Goal: Transaction & Acquisition: Purchase product/service

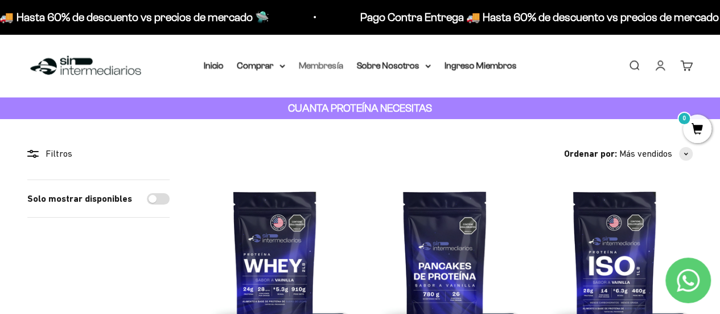
click at [336, 70] on link "Membresía" at bounding box center [321, 65] width 44 height 10
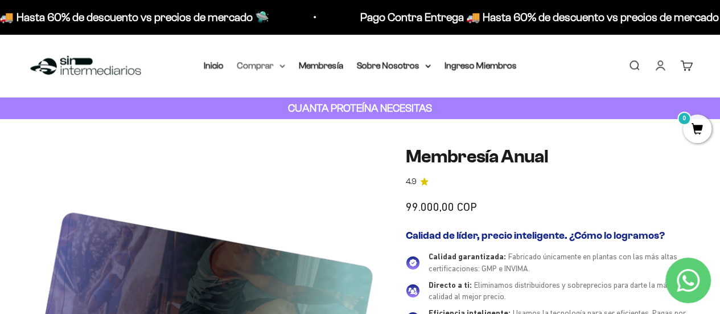
click at [272, 68] on summary "Comprar" at bounding box center [261, 65] width 48 height 15
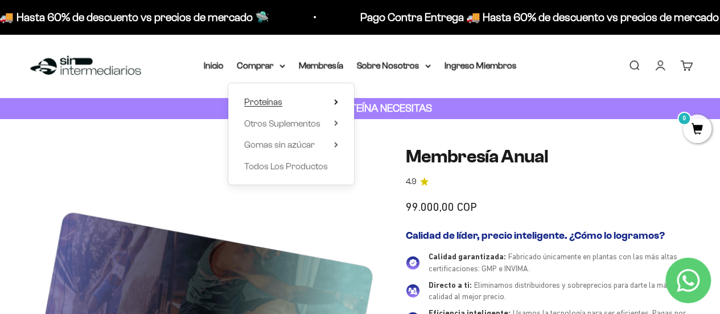
click at [335, 98] on summary "Proteínas" at bounding box center [291, 101] width 94 height 15
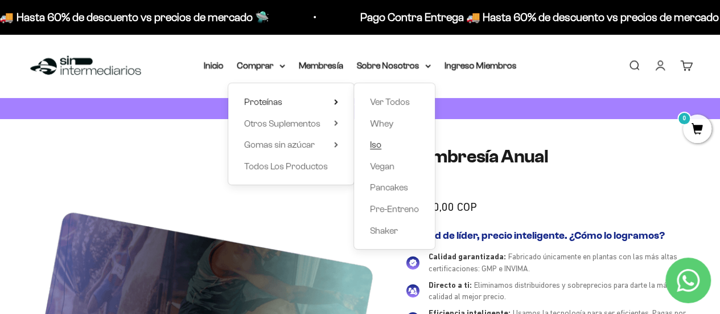
click at [379, 142] on span "Iso" at bounding box center [375, 144] width 11 height 10
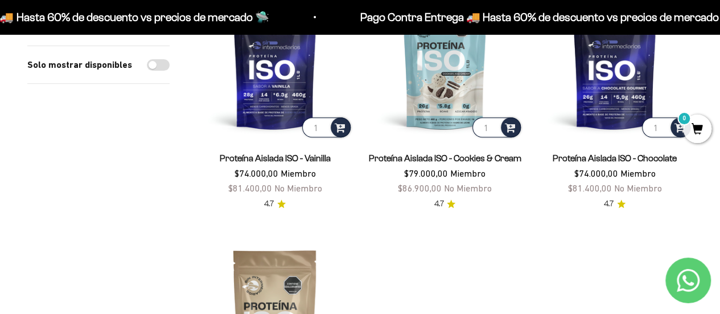
scroll to position [129, 0]
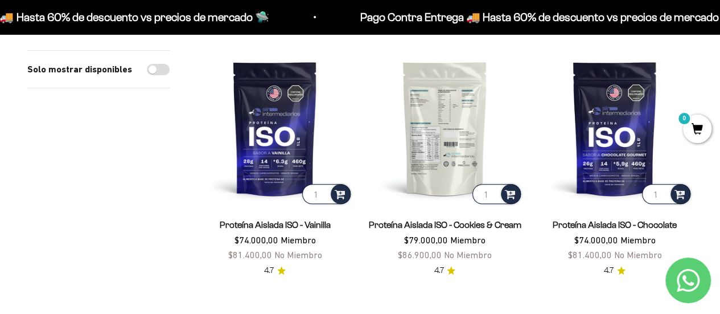
click at [465, 106] on img at bounding box center [445, 128] width 156 height 156
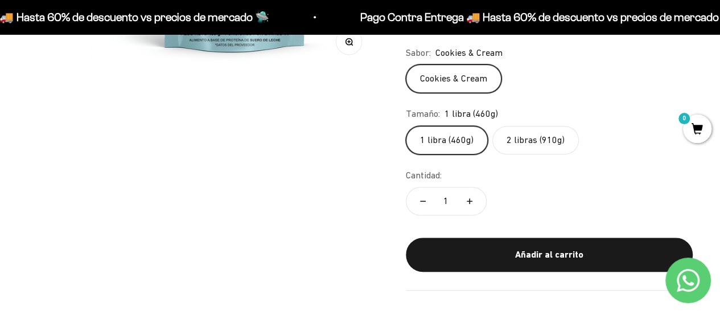
scroll to position [367, 0]
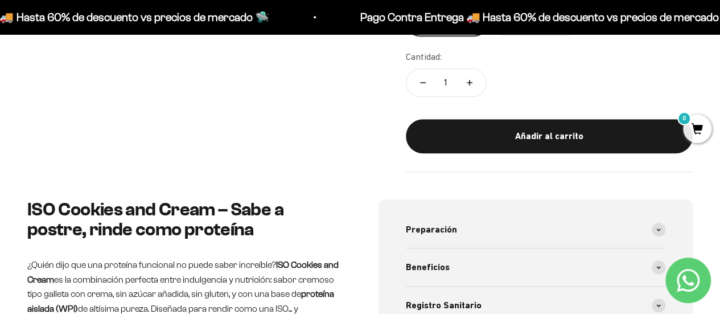
drag, startPoint x: 728, startPoint y: 21, endPoint x: 717, endPoint y: 62, distance: 42.5
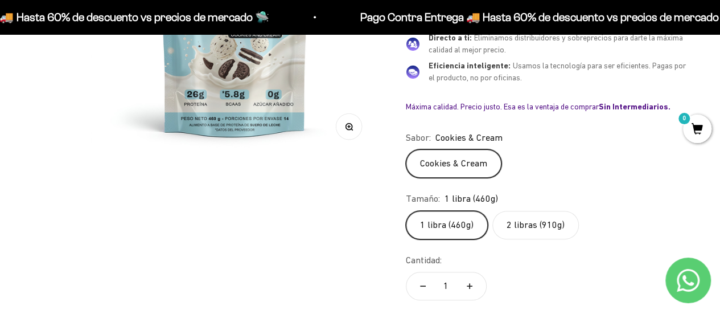
scroll to position [241, 0]
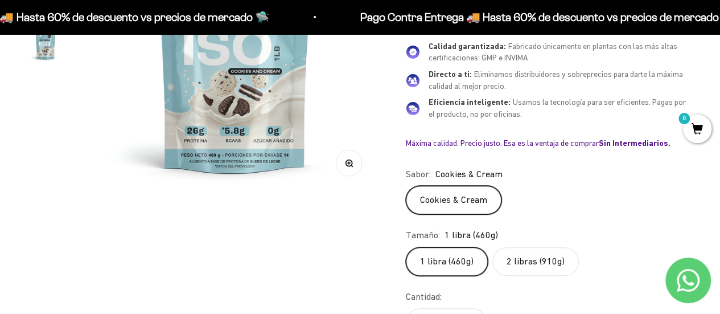
click at [530, 248] on label "2 libras (910g)" at bounding box center [535, 261] width 87 height 28
click at [406, 247] on input "2 libras (910g)" at bounding box center [405, 246] width 1 height 1
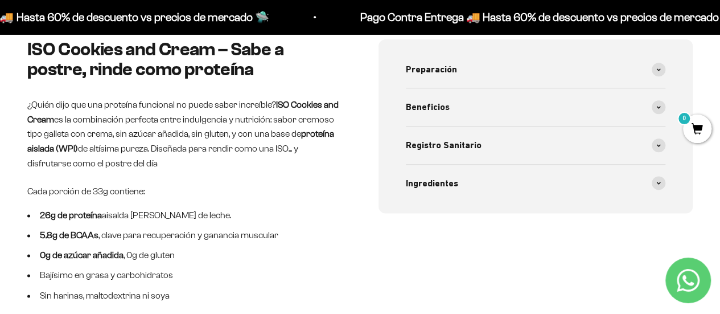
scroll to position [636, 0]
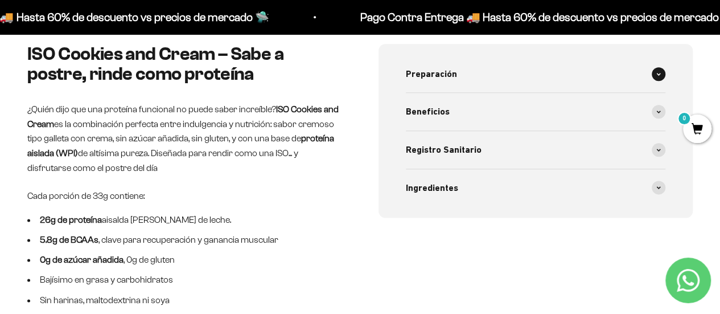
click at [545, 82] on div "Preparación" at bounding box center [536, 74] width 260 height 38
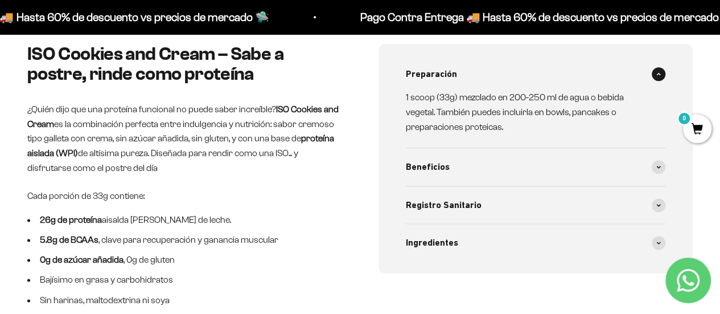
click at [489, 70] on div "Preparación" at bounding box center [536, 74] width 260 height 38
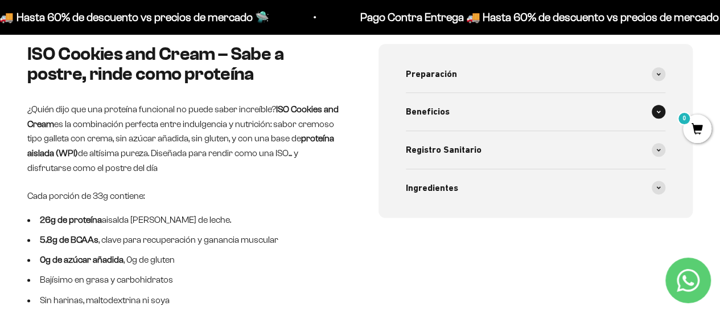
click at [465, 109] on div "Beneficios" at bounding box center [536, 112] width 260 height 38
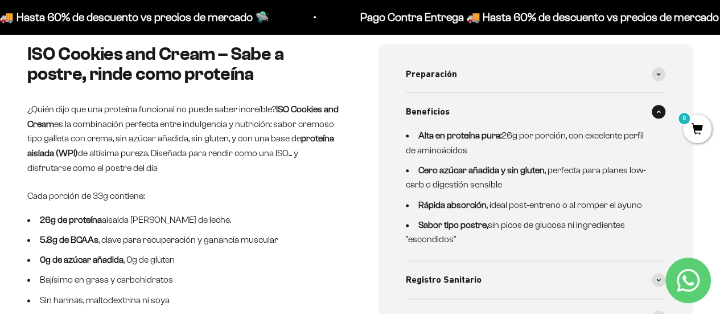
click at [465, 109] on div "Beneficios" at bounding box center [536, 112] width 260 height 38
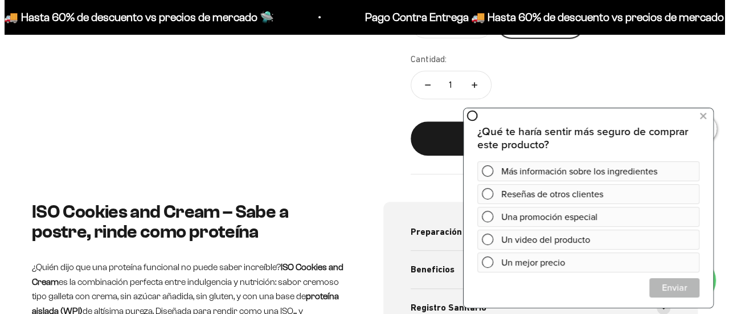
scroll to position [465, 0]
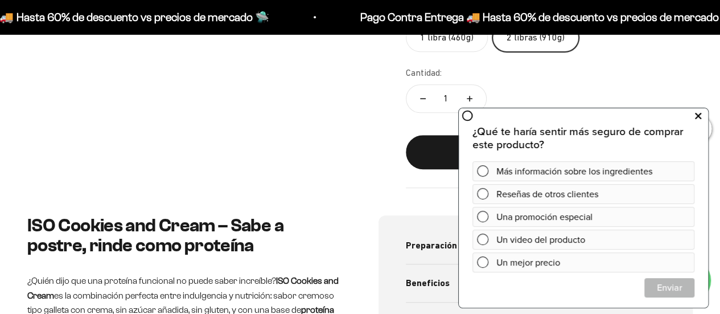
click at [699, 112] on icon at bounding box center [698, 115] width 6 height 15
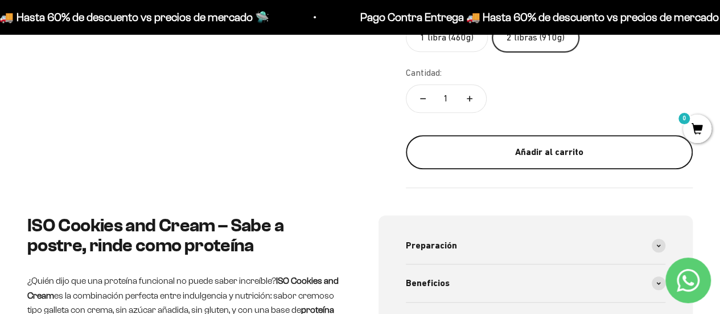
click at [541, 150] on div "Añadir al carrito" at bounding box center [549, 152] width 241 height 15
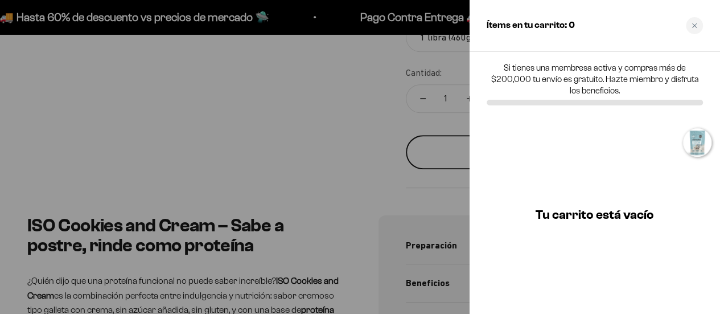
scroll to position [0, 896]
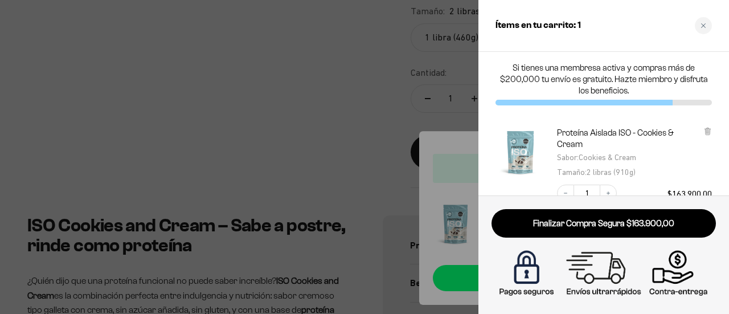
click at [344, 87] on div at bounding box center [364, 157] width 729 height 314
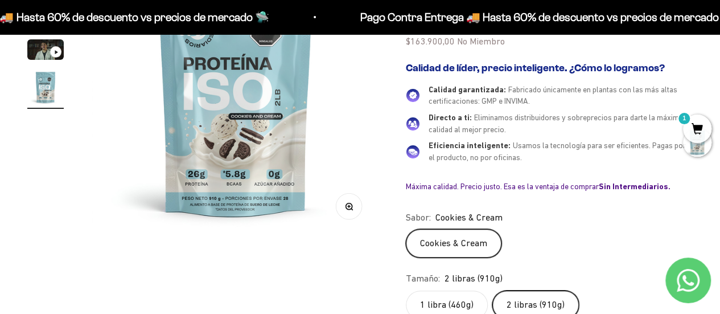
scroll to position [0, 0]
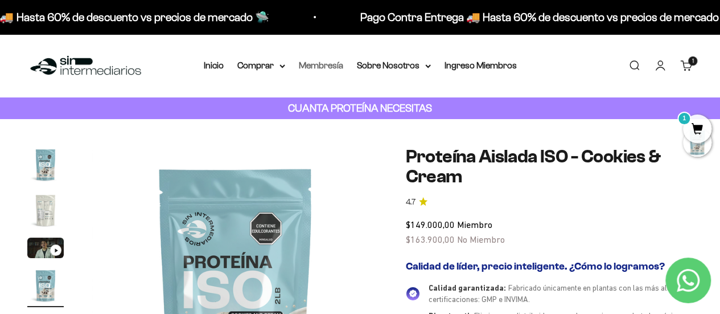
click at [313, 69] on link "Membresía" at bounding box center [321, 65] width 44 height 10
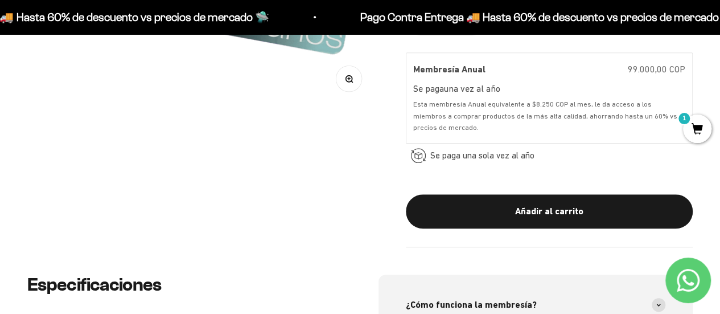
scroll to position [397, 0]
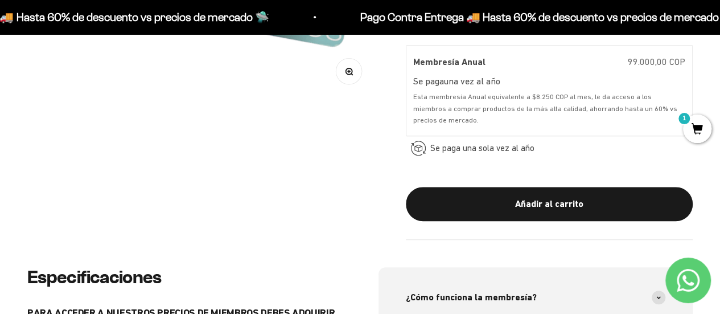
drag, startPoint x: 724, startPoint y: 23, endPoint x: 710, endPoint y: 64, distance: 43.2
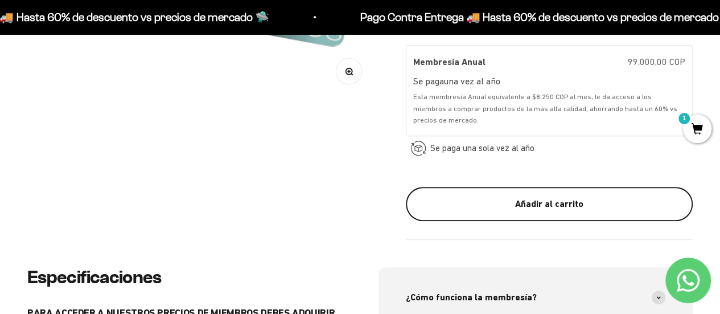
click at [512, 201] on div "Añadir al carrito" at bounding box center [549, 203] width 241 height 15
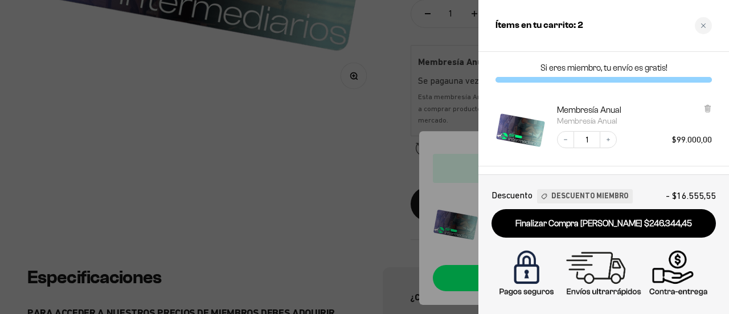
click at [576, 194] on span "Descuento Miembro" at bounding box center [589, 196] width 77 height 12
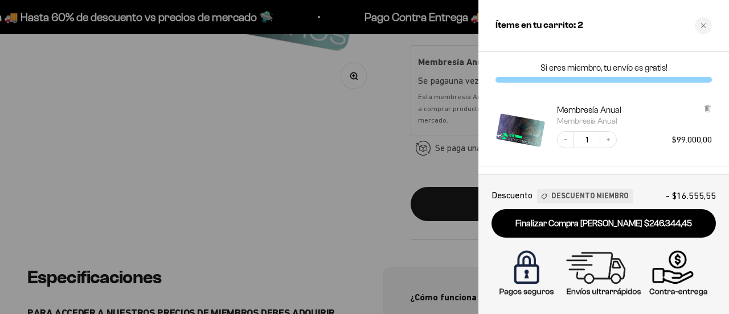
click at [287, 172] on div at bounding box center [364, 157] width 729 height 314
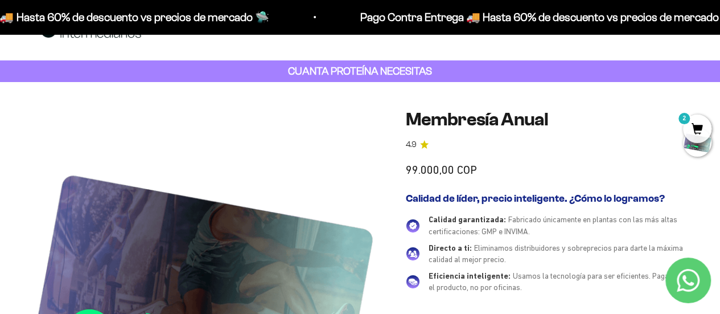
scroll to position [0, 0]
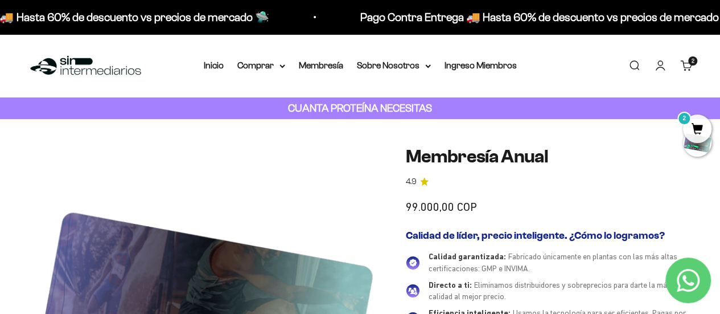
click at [273, 73] on div "Menú Buscar Inicio Comprar Proteínas Ver Todos Whey Iso Vegan Pancakes Pre-Entr…" at bounding box center [360, 65] width 720 height 63
click at [275, 68] on summary "Comprar" at bounding box center [261, 65] width 48 height 15
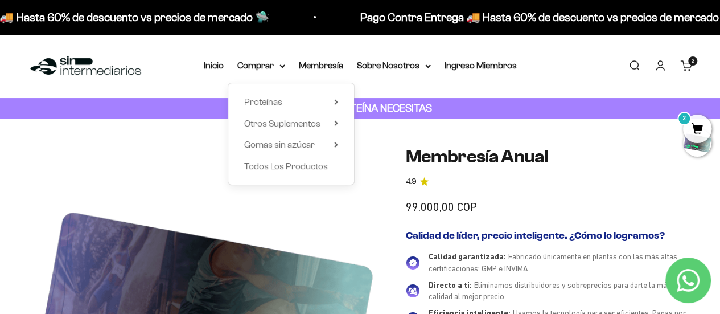
click at [282, 94] on div "Proteínas Ver Todos Whey Iso Vegan Shaker" at bounding box center [291, 133] width 126 height 101
click at [331, 100] on summary "Proteínas" at bounding box center [291, 101] width 94 height 15
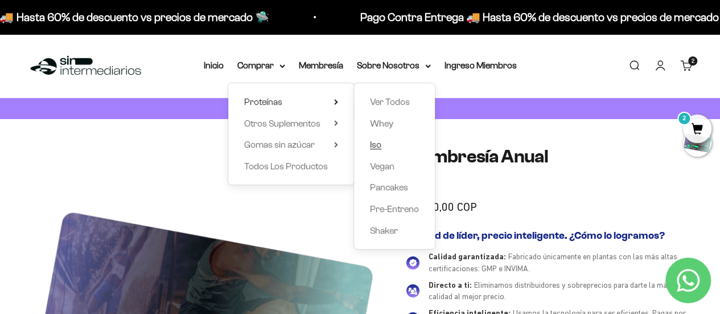
click at [380, 146] on span "Iso" at bounding box center [375, 144] width 11 height 10
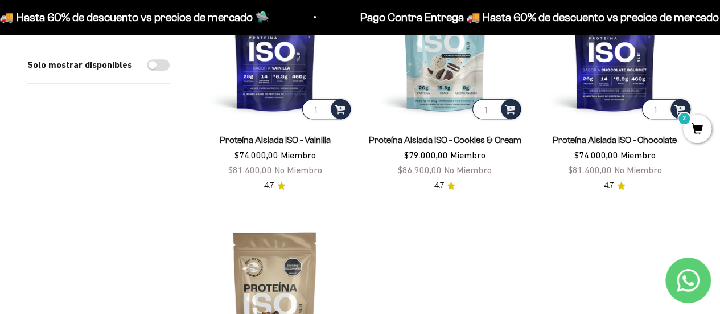
scroll to position [212, 0]
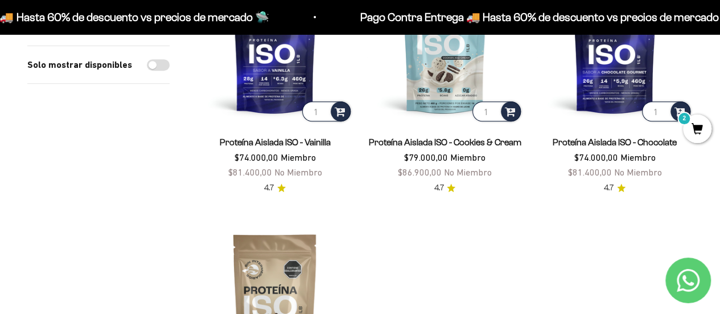
drag, startPoint x: 728, startPoint y: 34, endPoint x: 728, endPoint y: 69, distance: 35.3
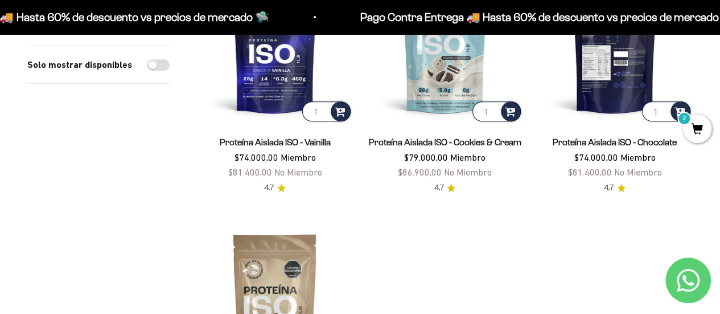
click at [598, 75] on img at bounding box center [615, 46] width 156 height 156
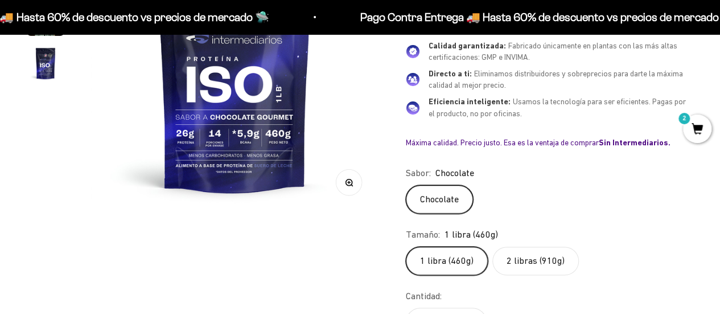
scroll to position [290, 0]
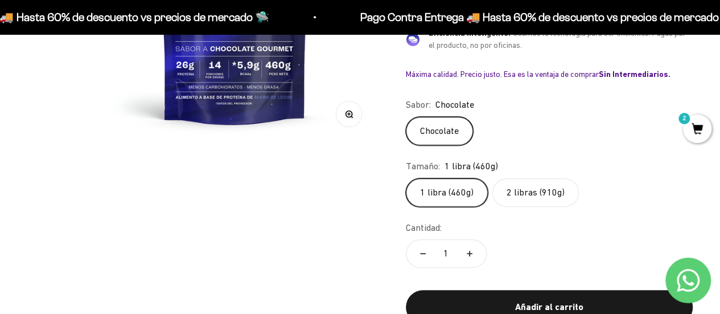
drag, startPoint x: 722, startPoint y: 24, endPoint x: 728, endPoint y: 49, distance: 25.1
click at [532, 183] on label "2 libras (910g)" at bounding box center [535, 192] width 87 height 28
click at [406, 178] on input "2 libras (910g)" at bounding box center [405, 178] width 1 height 1
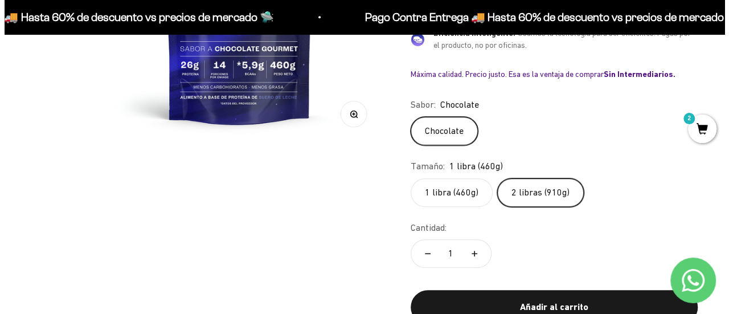
scroll to position [0, 881]
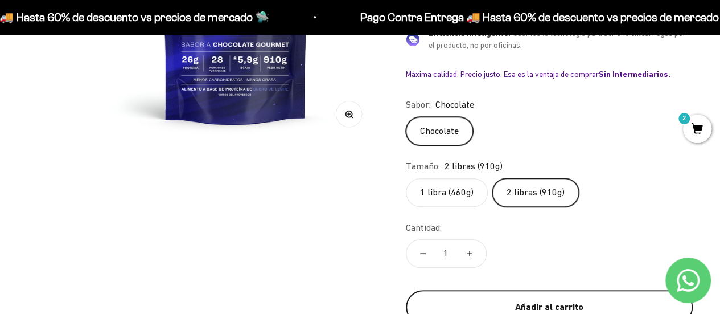
click at [497, 302] on div "Añadir al carrito" at bounding box center [549, 306] width 241 height 15
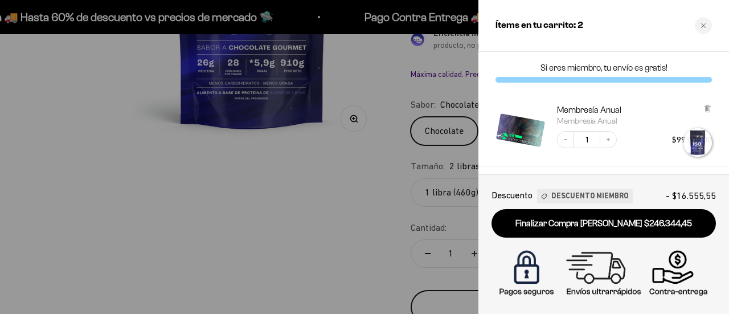
scroll to position [0, 896]
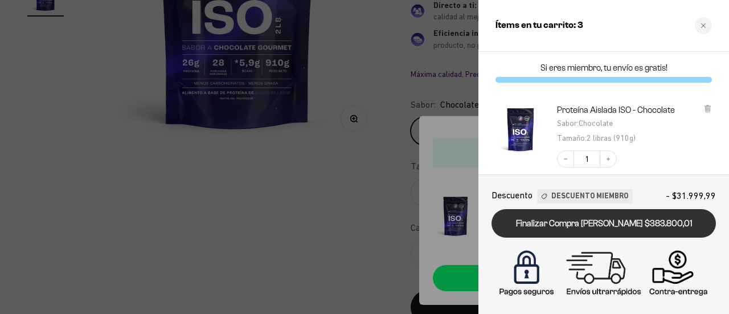
click at [562, 220] on link "Finalizar Compra [PERSON_NAME] $383.800,01" at bounding box center [603, 223] width 224 height 29
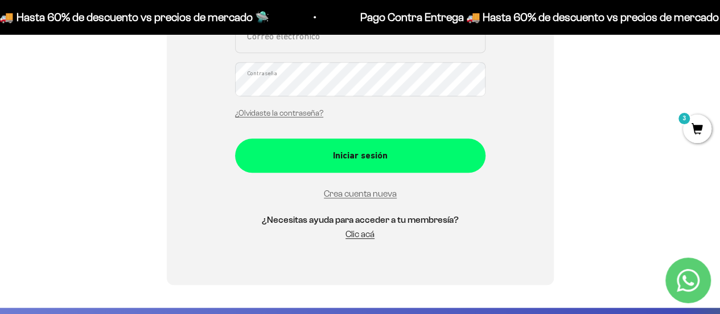
scroll to position [277, 0]
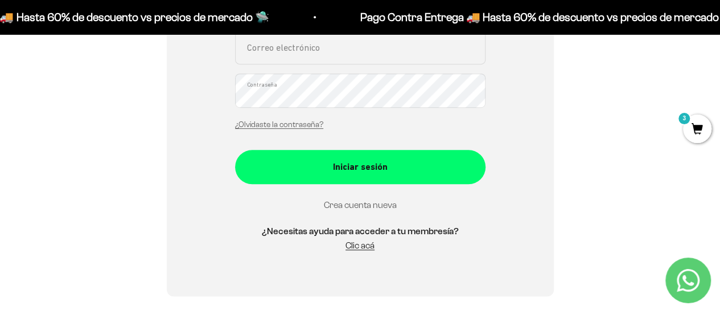
click at [364, 207] on link "Crea cuenta nueva" at bounding box center [360, 205] width 73 height 10
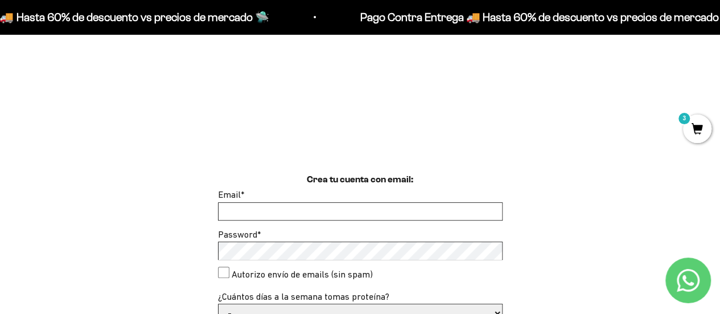
scroll to position [191, 0]
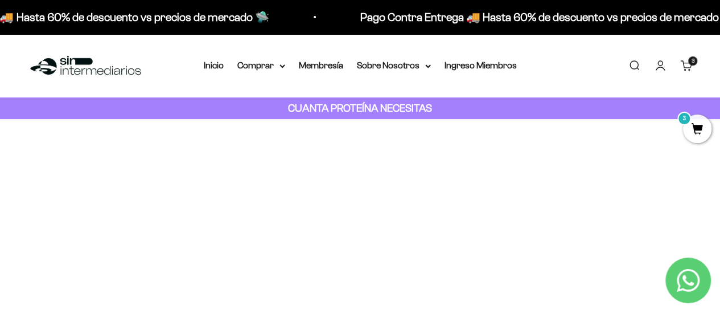
click at [374, 110] on strong "CUANTA PROTEÍNA NECESITAS" at bounding box center [360, 108] width 144 height 12
drag, startPoint x: 490, startPoint y: 106, endPoint x: 435, endPoint y: 104, distance: 54.7
click at [472, 104] on div "CUANTA PROTEÍNA NECESITAS" at bounding box center [360, 108] width 720 height 22
click at [378, 103] on strong "CUANTA PROTEÍNA NECESITAS" at bounding box center [360, 108] width 144 height 12
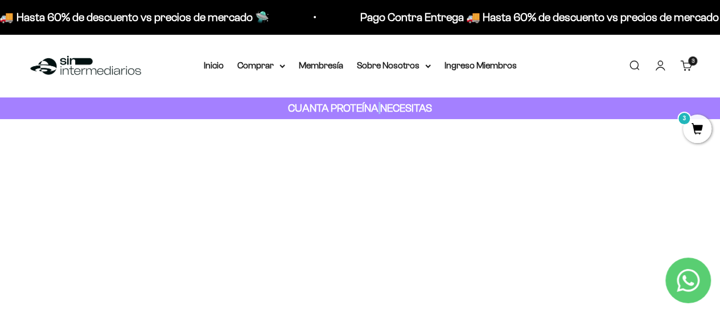
drag, startPoint x: 378, startPoint y: 103, endPoint x: 404, endPoint y: 97, distance: 26.2
click at [404, 97] on div "CUANTA PROTEÍNA NECESITAS" at bounding box center [360, 108] width 720 height 22
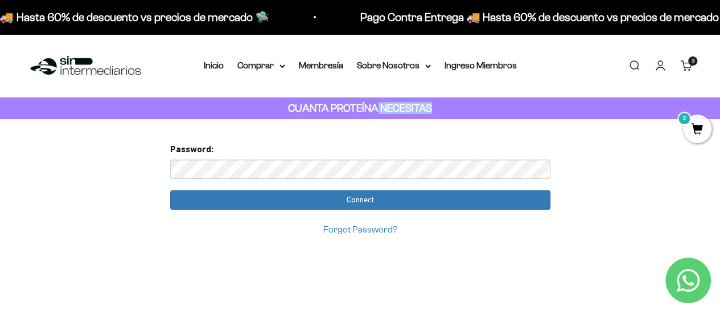
click at [395, 103] on strong "CUANTA PROTEÍNA NECESITAS" at bounding box center [360, 108] width 144 height 12
click at [667, 64] on link "Iniciar sesión" at bounding box center [660, 65] width 13 height 13
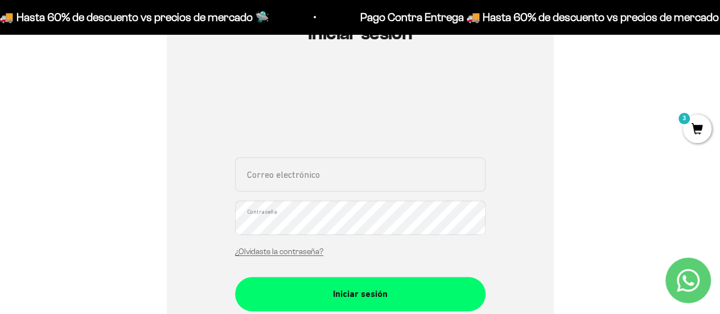
scroll to position [149, 0]
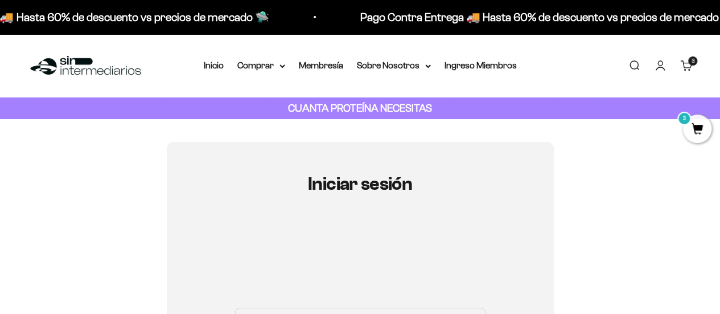
click at [688, 68] on link "Carrito 3 artículos 3" at bounding box center [686, 65] width 13 height 13
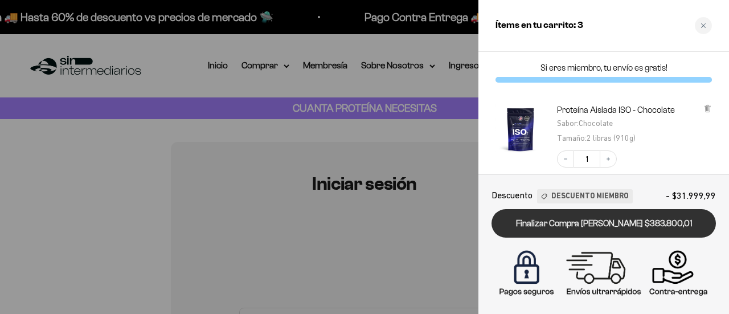
click at [572, 230] on link "Finalizar Compra [PERSON_NAME] $383.800,01" at bounding box center [603, 223] width 224 height 29
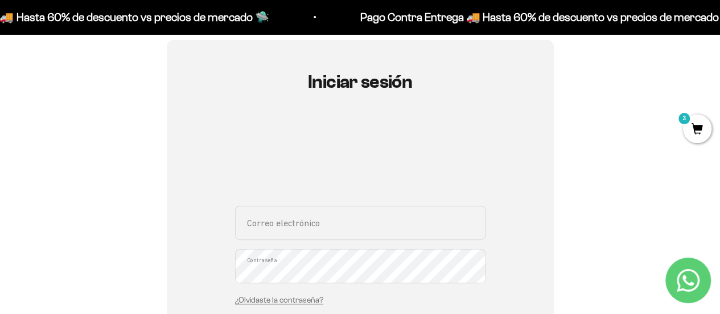
scroll to position [73, 0]
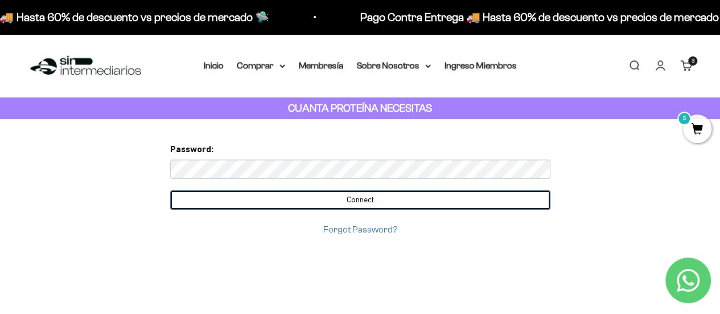
click at [311, 203] on input "Connect" at bounding box center [360, 199] width 380 height 19
